Goal: Task Accomplishment & Management: Manage account settings

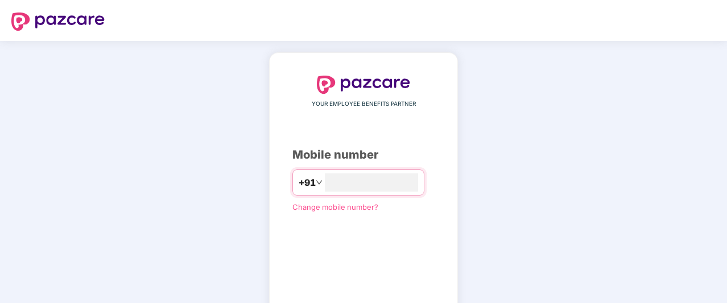
scroll to position [73, 0]
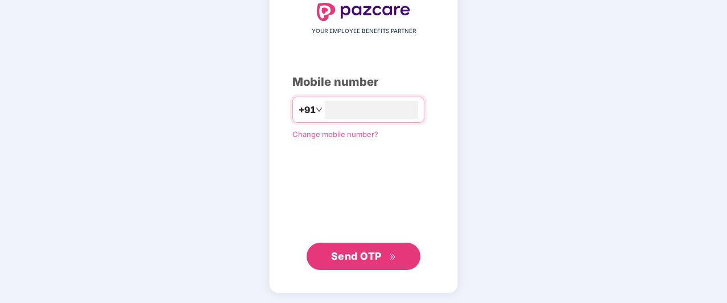
type input "**********"
click at [328, 250] on button "Send OTP" at bounding box center [364, 255] width 114 height 27
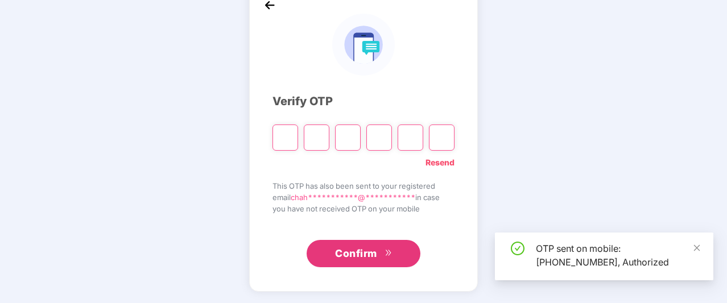
scroll to position [67, 0]
type input "*"
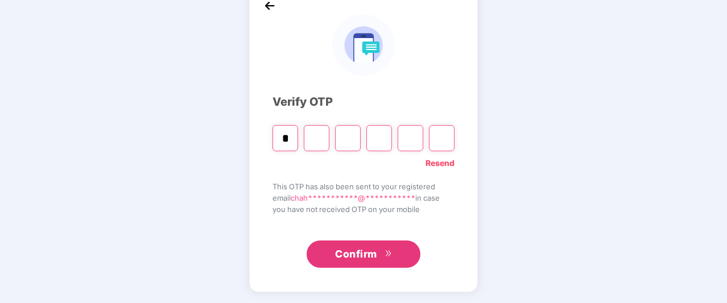
type input "*"
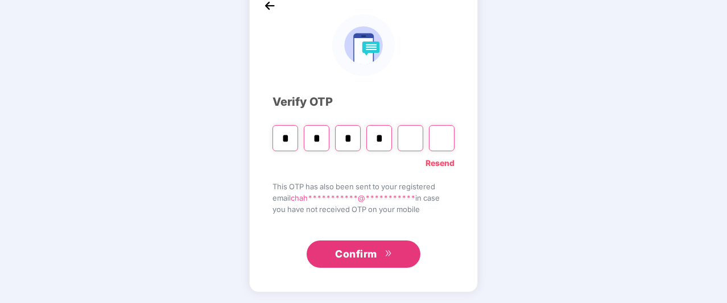
type input "*"
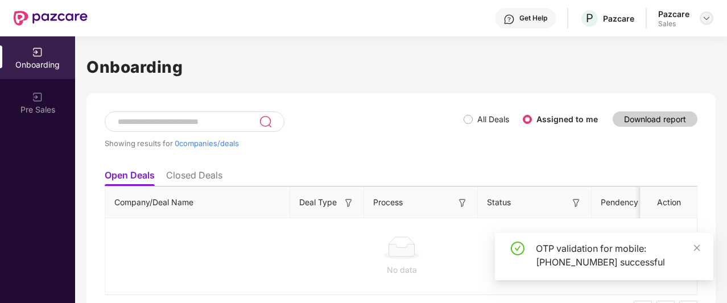
click at [707, 23] on div at bounding box center [707, 18] width 14 height 14
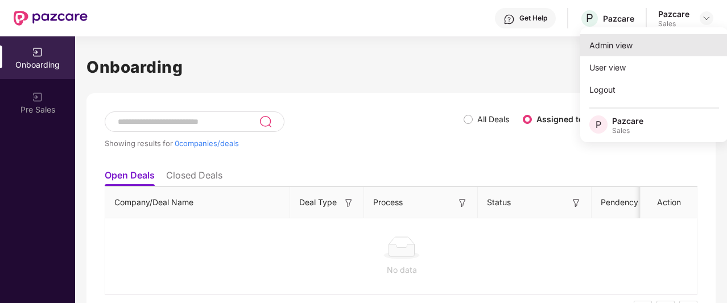
click at [664, 41] on div "Admin view" at bounding box center [654, 45] width 148 height 22
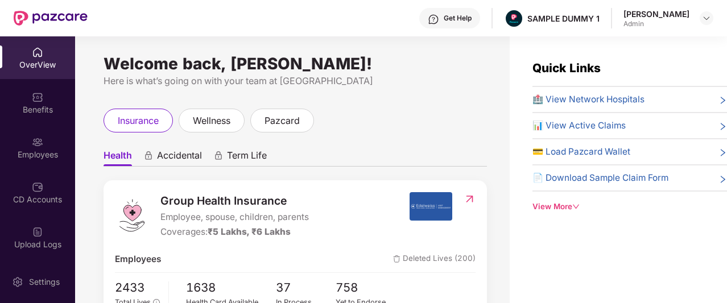
click at [26, 56] on div "OverView" at bounding box center [37, 57] width 75 height 43
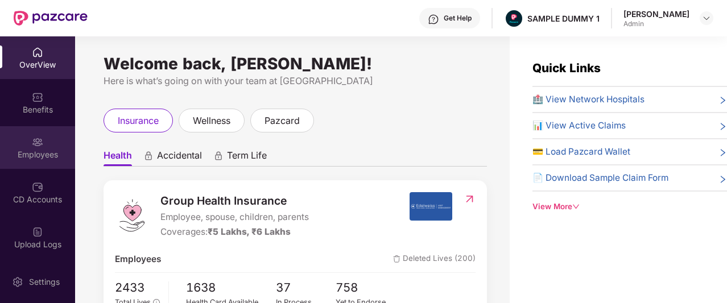
click at [61, 157] on div "Employees" at bounding box center [37, 154] width 75 height 11
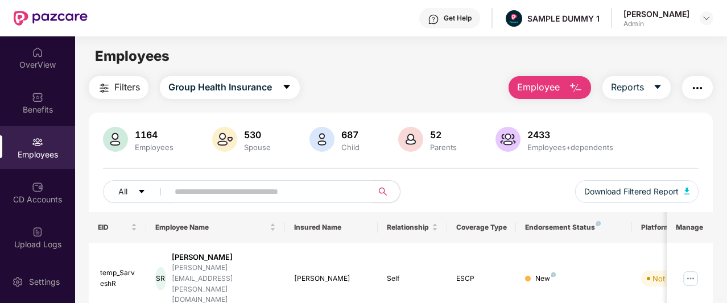
click at [526, 86] on span "Employee" at bounding box center [538, 87] width 43 height 14
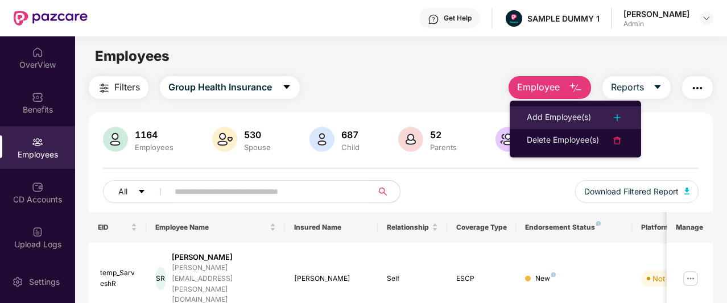
click at [529, 121] on div "Add Employee(s)" at bounding box center [559, 118] width 64 height 14
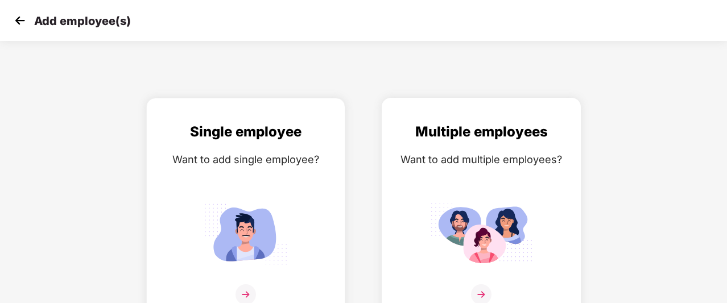
scroll to position [18, 0]
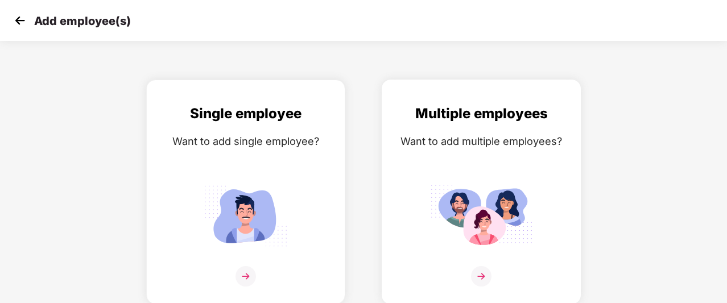
click at [485, 276] on img at bounding box center [481, 276] width 20 height 20
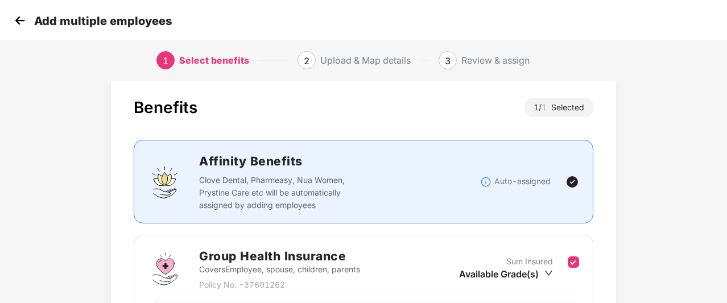
scroll to position [154, 0]
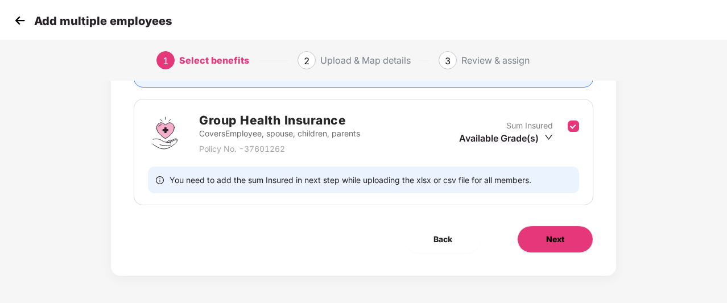
click at [523, 246] on button "Next" at bounding box center [555, 239] width 76 height 27
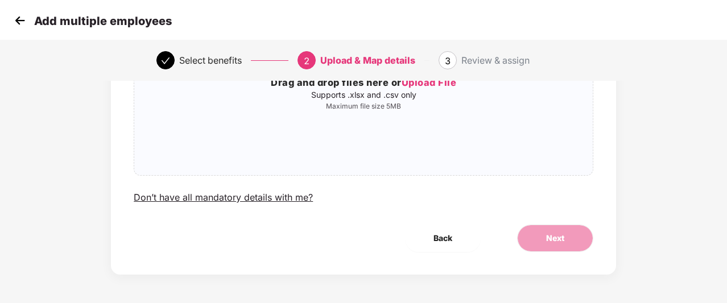
scroll to position [0, 0]
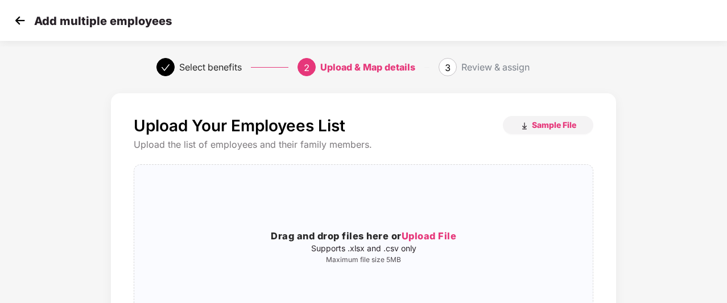
click at [20, 26] on img at bounding box center [19, 20] width 17 height 17
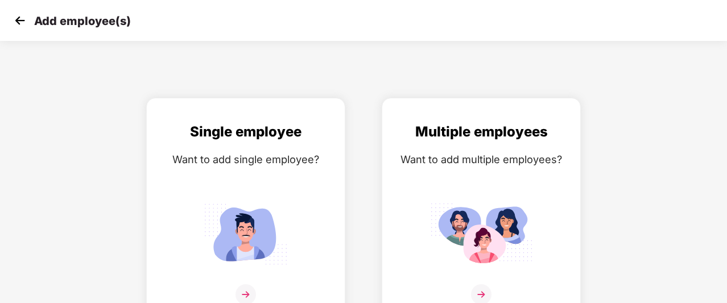
click at [20, 26] on img at bounding box center [19, 20] width 17 height 17
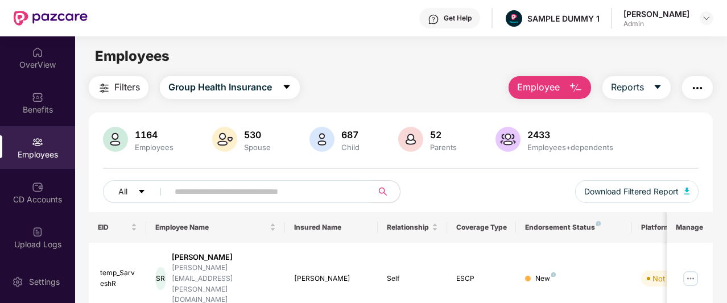
click at [711, 89] on button "button" at bounding box center [697, 87] width 31 height 23
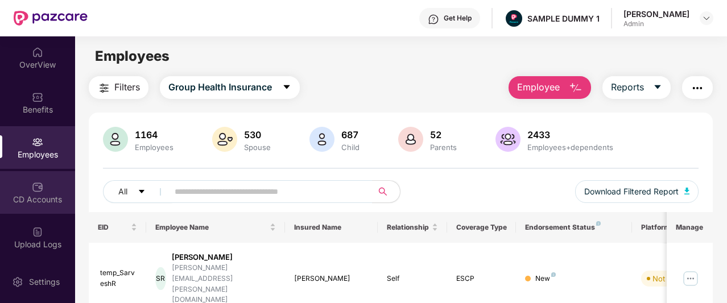
click at [27, 185] on div "CD Accounts" at bounding box center [37, 192] width 75 height 43
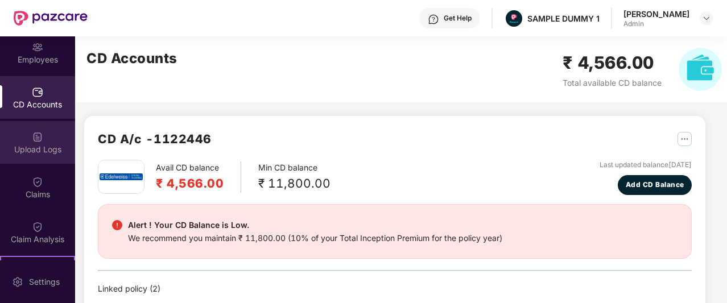
scroll to position [96, 0]
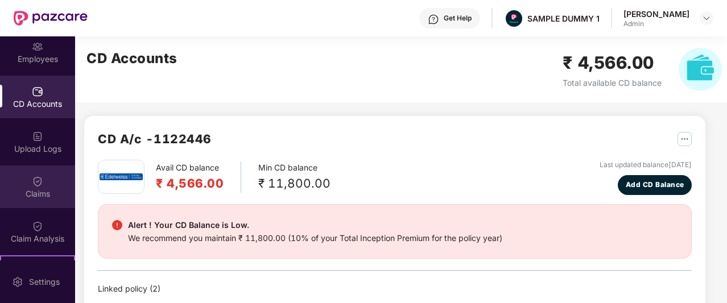
click at [44, 179] on div "Claims" at bounding box center [37, 187] width 75 height 43
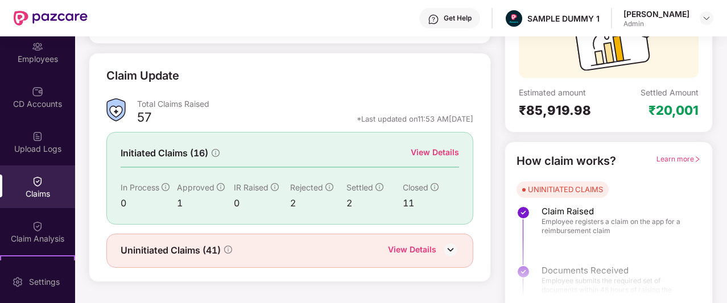
scroll to position [134, 0]
click at [450, 150] on div "View Details" at bounding box center [435, 152] width 48 height 13
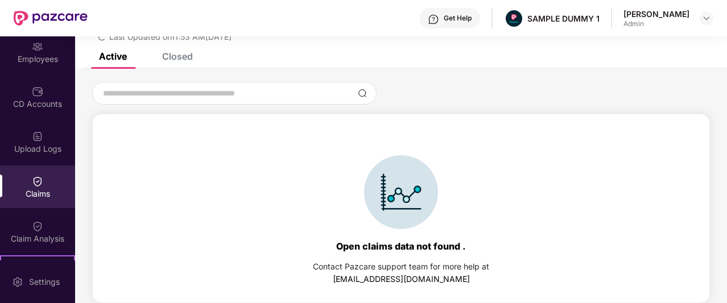
scroll to position [49, 0]
click at [158, 49] on div "List of Initiated Claims Last Updated on 11:53 AM, 09 Oct 2025" at bounding box center [401, 19] width 652 height 65
click at [171, 52] on div "List of Initiated Claims Last Updated on 11:53 AM, 09 Oct 2025" at bounding box center [401, 19] width 652 height 65
click at [185, 59] on div "Closed" at bounding box center [177, 56] width 31 height 11
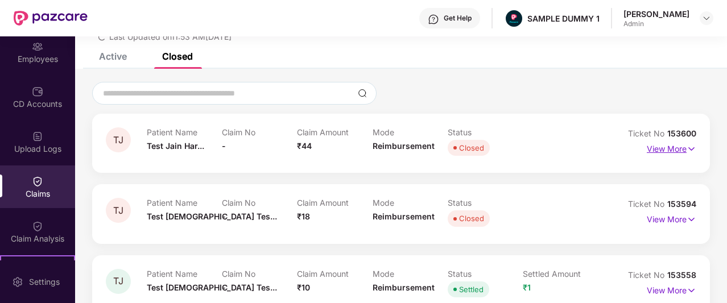
click at [690, 151] on img at bounding box center [691, 149] width 10 height 13
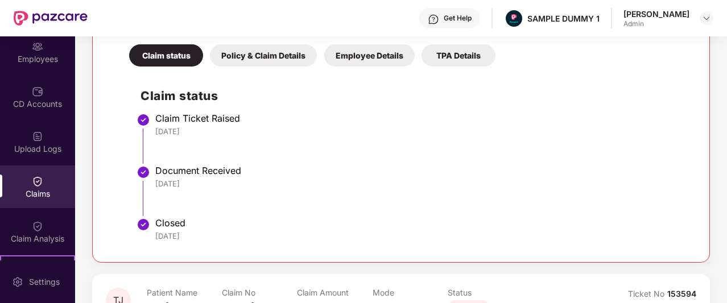
scroll to position [244, 0]
